Goal: Navigation & Orientation: Find specific page/section

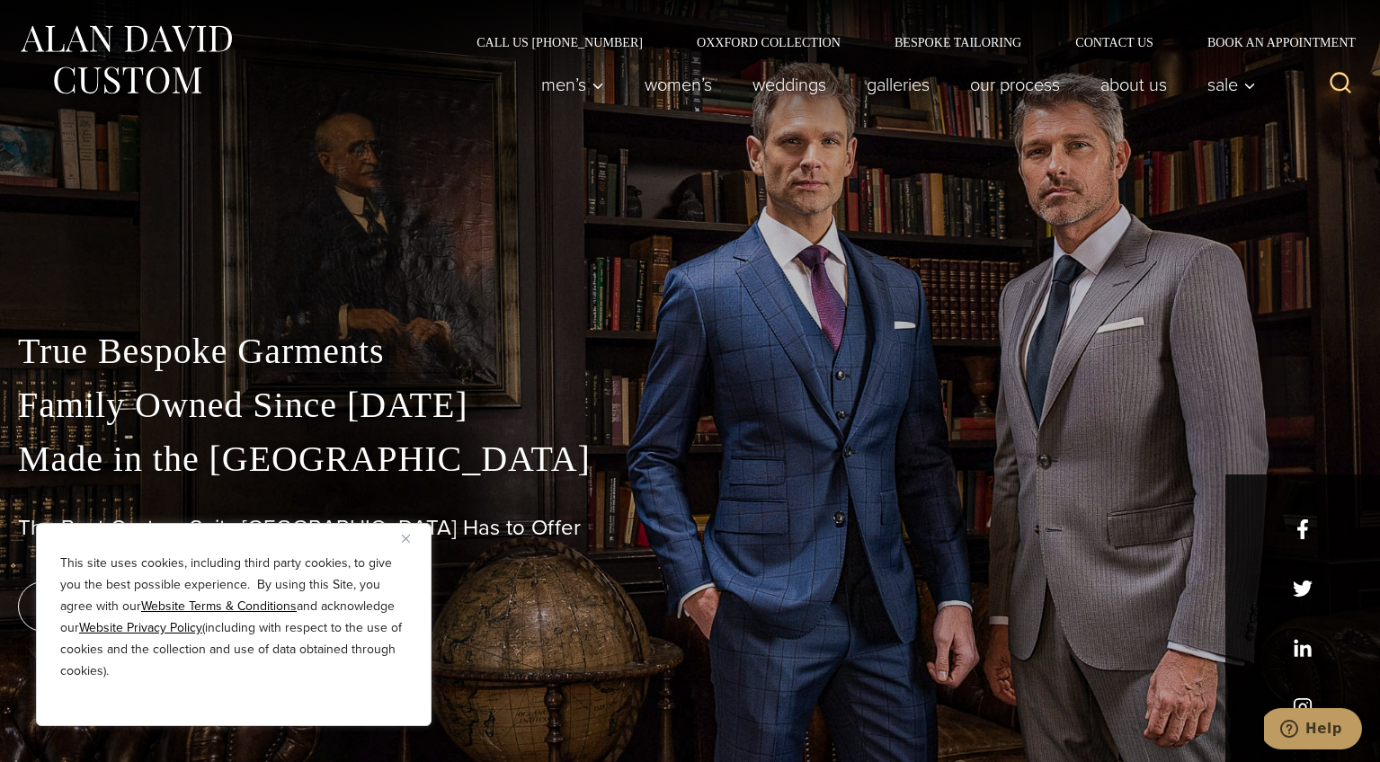
click at [405, 531] on button "Close" at bounding box center [413, 539] width 22 height 22
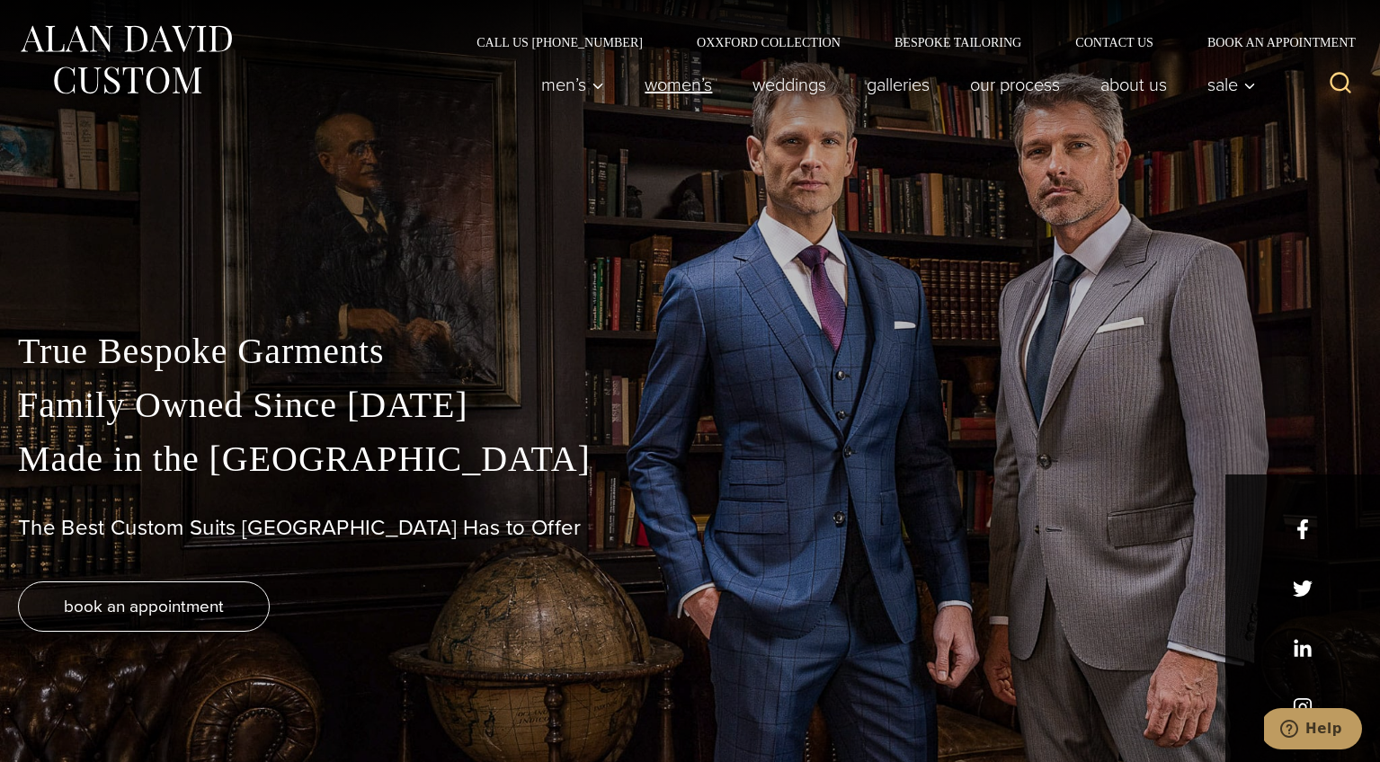
click at [671, 89] on link "Women’s" at bounding box center [679, 85] width 108 height 36
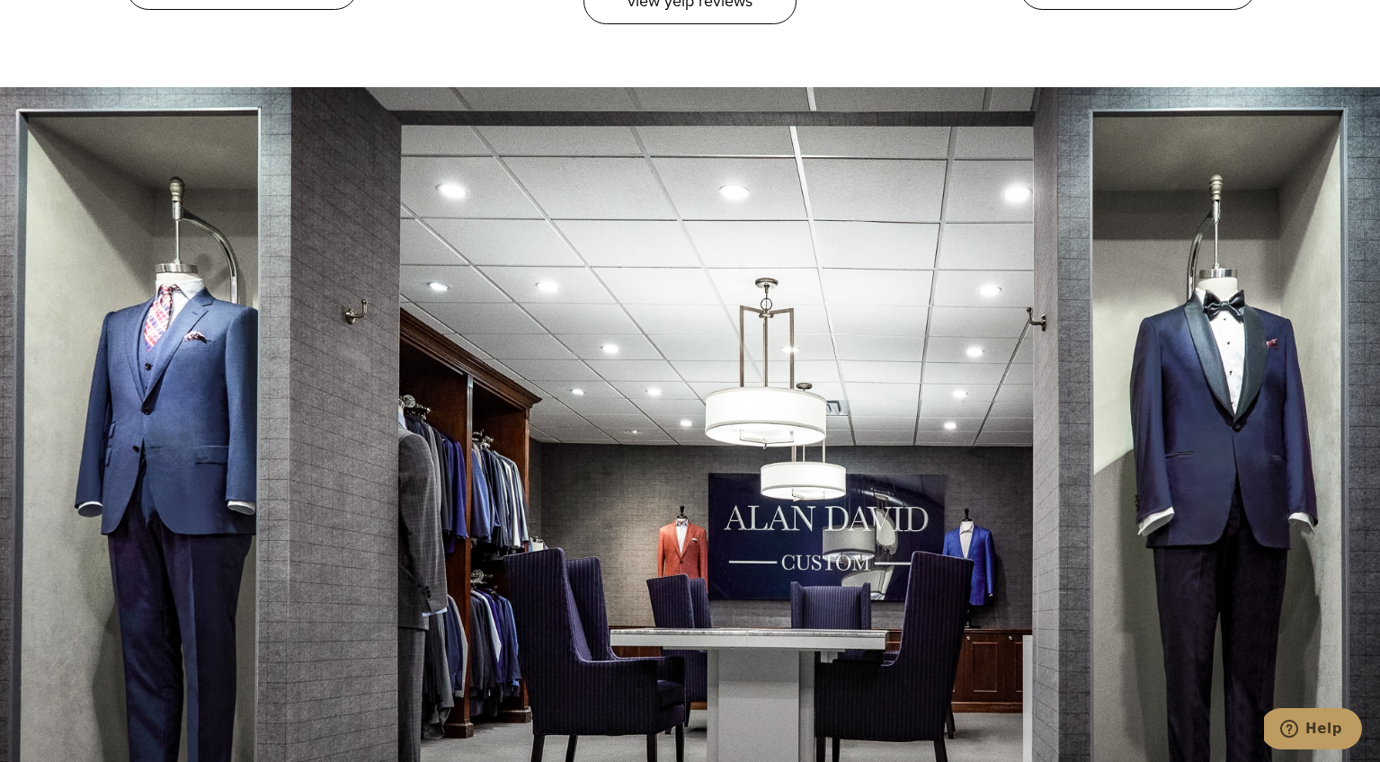
scroll to position [9867, 0]
